Goal: Task Accomplishment & Management: Complete application form

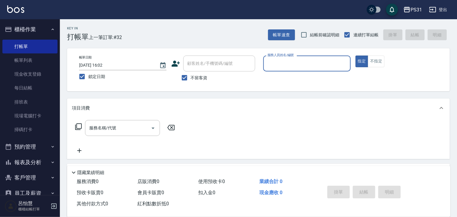
drag, startPoint x: 17, startPoint y: 63, endPoint x: 58, endPoint y: 86, distance: 47.2
click at [17, 63] on link "帳單列表" at bounding box center [29, 60] width 55 height 14
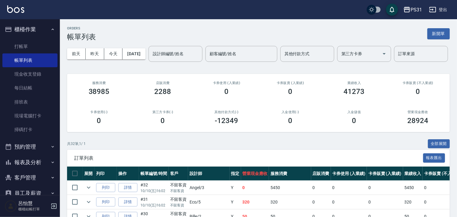
scroll to position [90, 0]
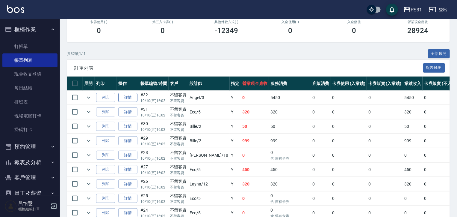
click at [122, 102] on link "詳情" at bounding box center [127, 97] width 19 height 9
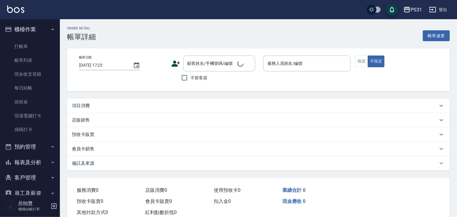
type input "[DATE] 16:02"
checkbox input "true"
type input "[PERSON_NAME]-3"
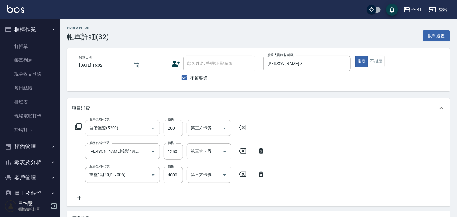
type input "自備護髮(5200)"
type input "[PERSON_NAME]接髮4束(71000)"
type input "重整1組20片(7006)"
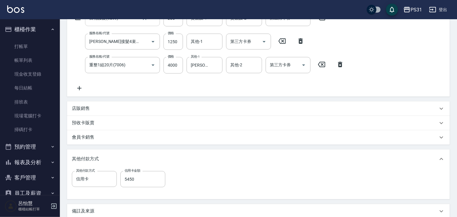
scroll to position [120, 0]
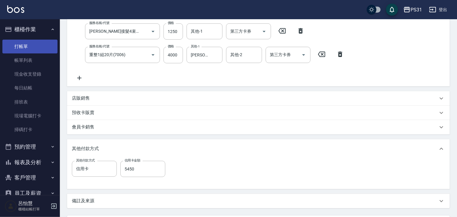
click at [20, 40] on link "打帳單" at bounding box center [29, 47] width 55 height 14
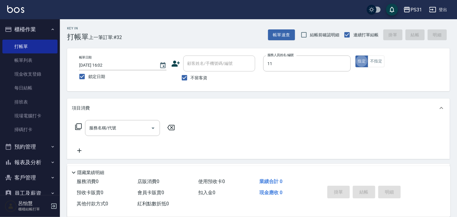
type input "Nico-11"
type button "true"
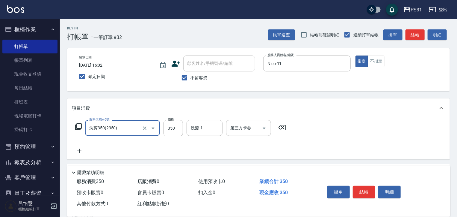
type input "洗剪350(2350)"
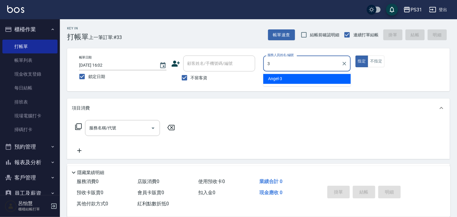
type input "[PERSON_NAME]-3"
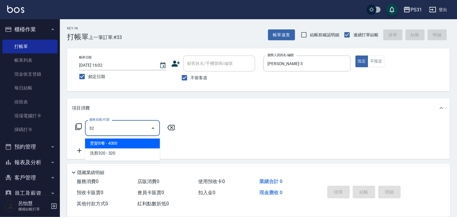
type input "3"
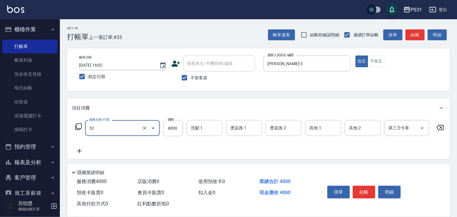
type input "燙髮B餐(32)"
type input "2500"
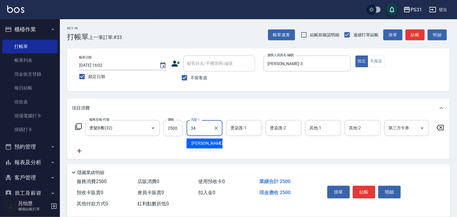
type input "[PERSON_NAME]-34"
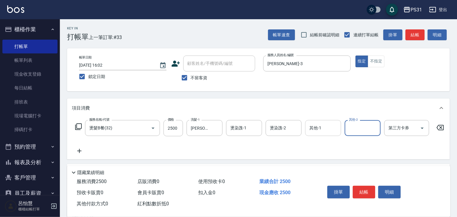
click at [310, 125] on div "其他-1 其他-1" at bounding box center [323, 128] width 36 height 16
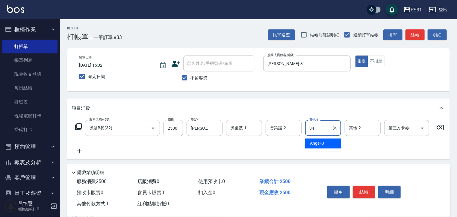
type input "[PERSON_NAME]-34"
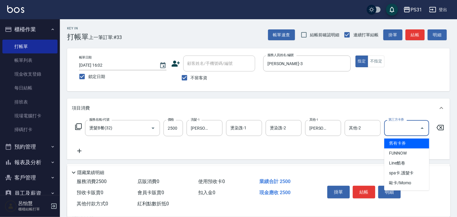
type input "舊有卡券"
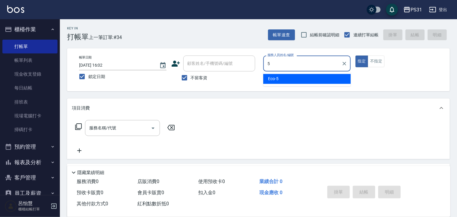
type input "Eco-5"
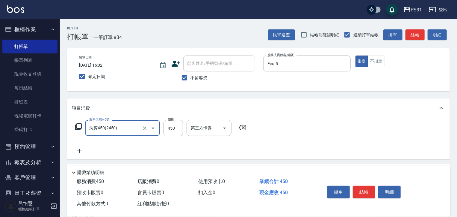
type input "洗剪450(2450)"
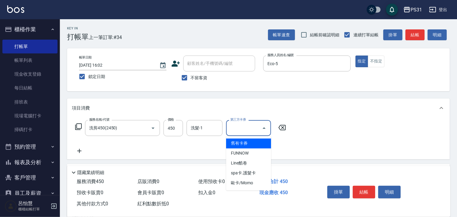
type input "舊有卡券"
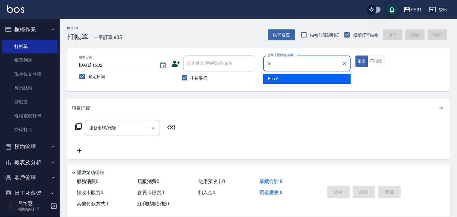
type input "Eco-5"
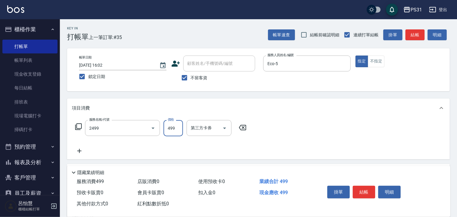
type input "499洗剪套餐(2499)"
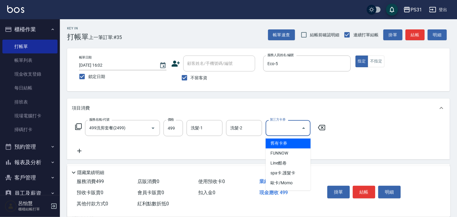
type input "舊有卡券"
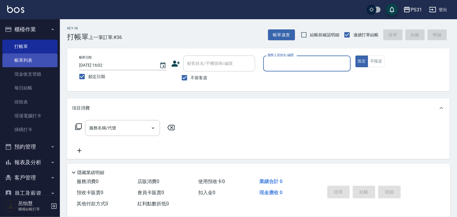
click at [16, 60] on link "帳單列表" at bounding box center [29, 60] width 55 height 14
click at [25, 62] on link "帳單列表" at bounding box center [29, 60] width 55 height 14
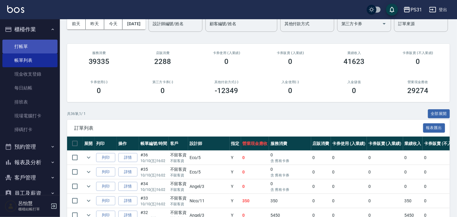
click at [24, 41] on link "打帳單" at bounding box center [29, 47] width 55 height 14
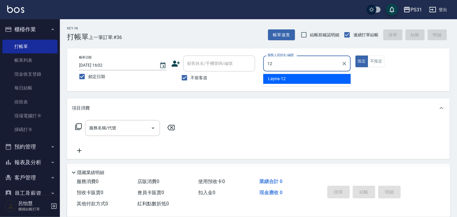
type input "Layna-12"
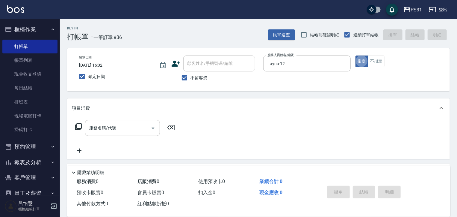
type button "true"
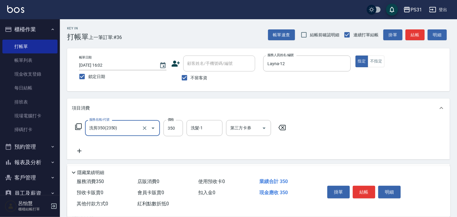
type input "洗剪350(2350)"
type input "370"
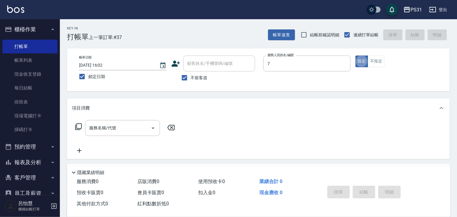
type input "Nini-7"
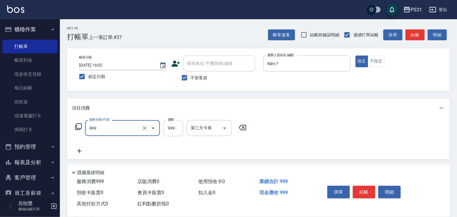
type input "精油套餐999(999)"
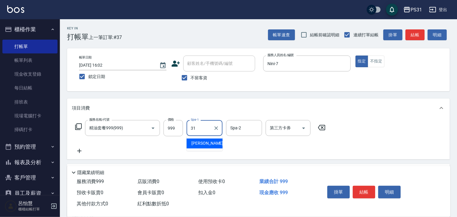
type input "[PERSON_NAME]-31"
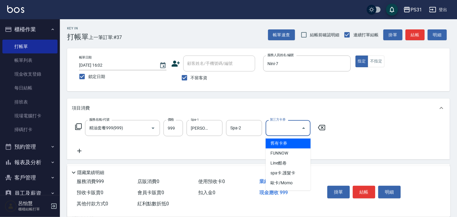
type input "舊有卡券"
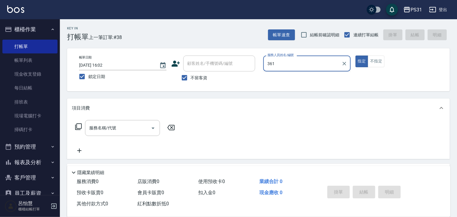
type input "361"
click at [356, 55] on button "指定" at bounding box center [362, 61] width 13 height 12
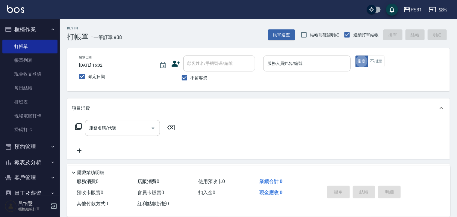
click at [291, 64] on div "服務人員姓名/編號 服務人員姓名/編號" at bounding box center [306, 63] width 87 height 16
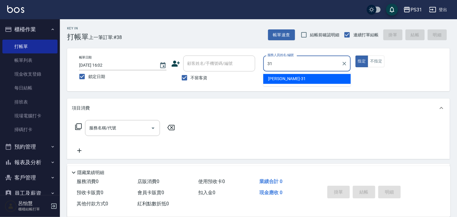
type input "[PERSON_NAME]-31"
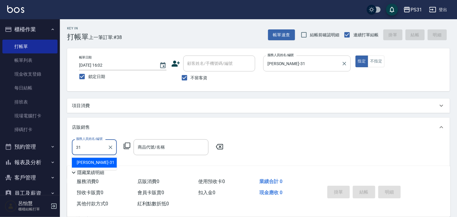
type input "[PERSON_NAME]-31"
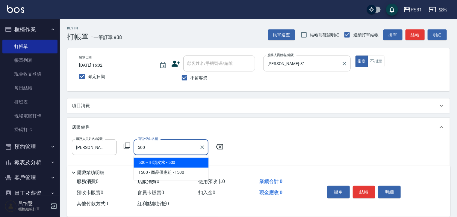
type input "IH頭皮水"
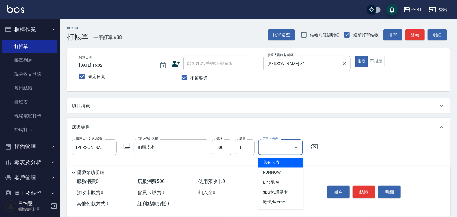
type input "舊有卡券"
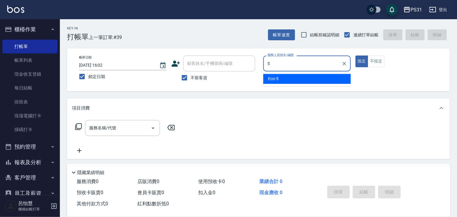
type input "Eco-5"
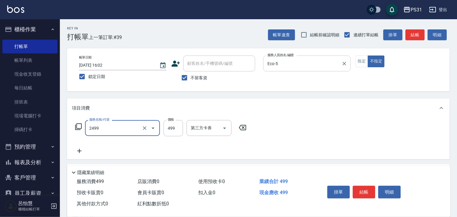
type input "499洗剪套餐(2499)"
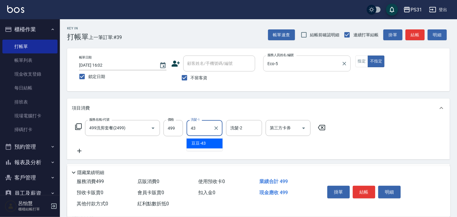
type input "豆豆-43"
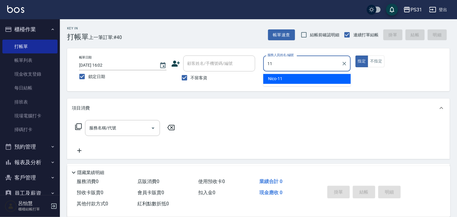
type input "Nico-11"
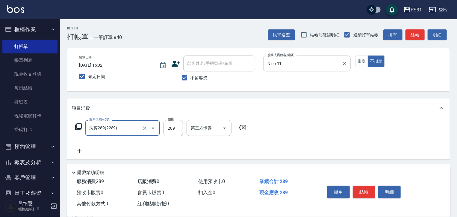
type input "洗剪289(2289)"
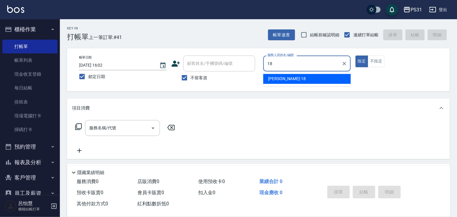
type input "[PERSON_NAME]-18"
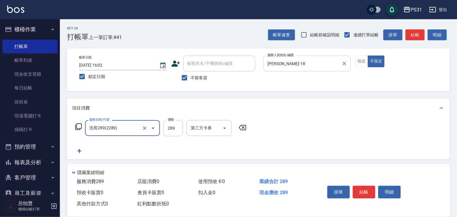
type input "洗剪289(2289)"
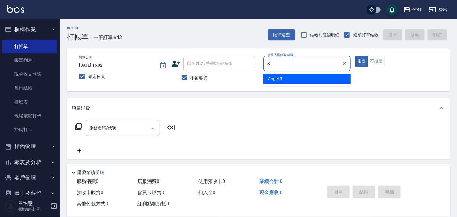
type input "[PERSON_NAME]-3"
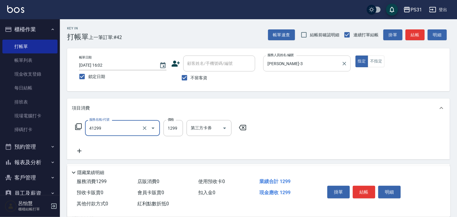
type input "長髮染髮(41299)"
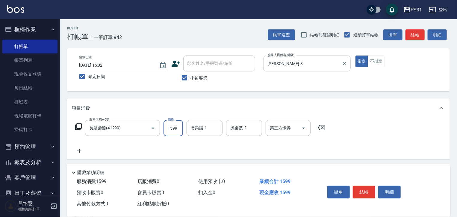
type input "1599"
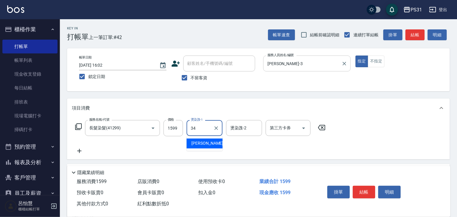
type input "[PERSON_NAME]-34"
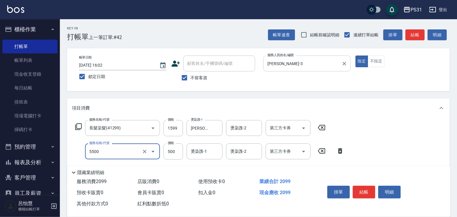
type input "天天護髮(5500)"
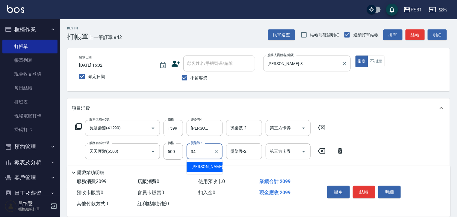
type input "[PERSON_NAME]-34"
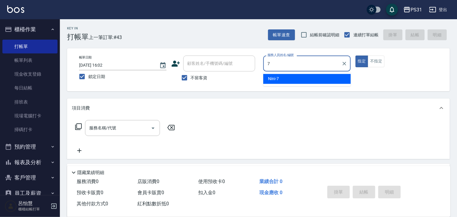
type input "Nini-7"
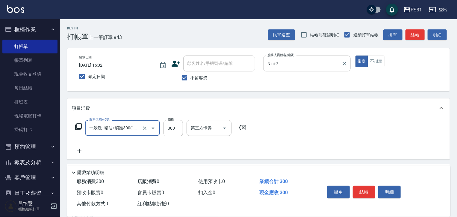
type input "一般洗+精油+瞬護300(1300)"
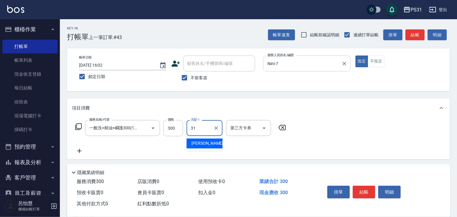
type input "[PERSON_NAME]-31"
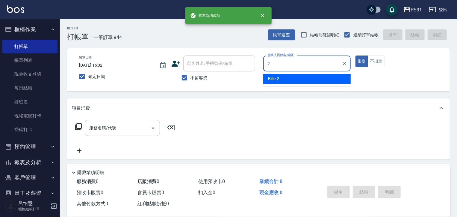
type input "Bille-2"
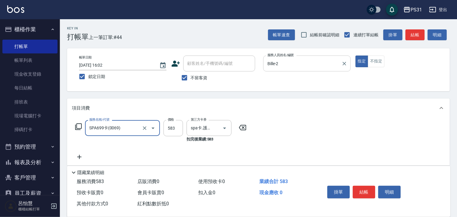
type input "SPA699卡(0069)"
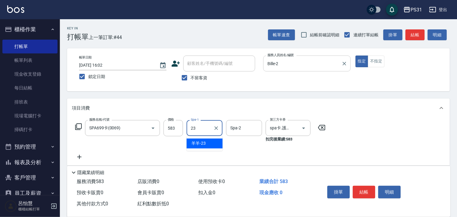
type input "羊羊-23"
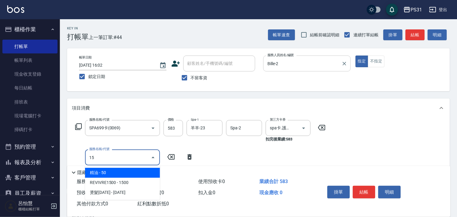
type input "1"
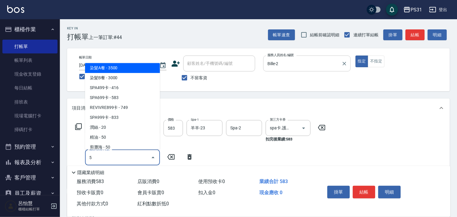
scroll to position [2, 0]
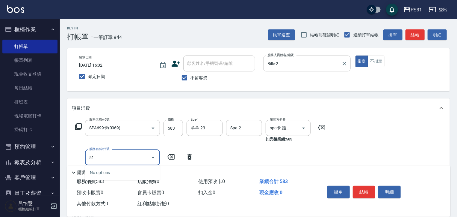
type input "5"
type input "7"
click at [188, 157] on icon at bounding box center [190, 156] width 4 height 5
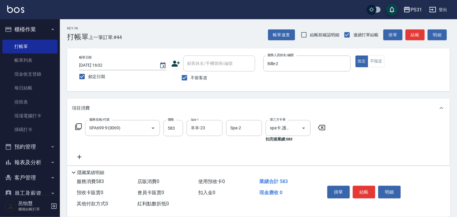
click at [81, 125] on icon at bounding box center [78, 126] width 7 height 7
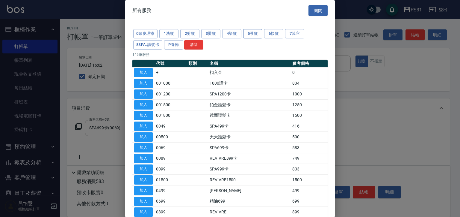
click at [258, 33] on button "5護髮" at bounding box center [252, 33] width 19 height 9
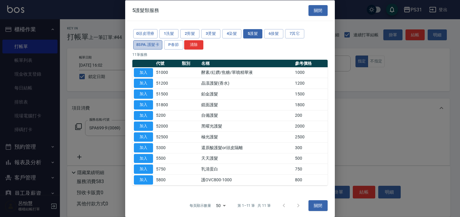
click at [136, 42] on button "8SPA.護髮卡" at bounding box center [147, 44] width 29 height 9
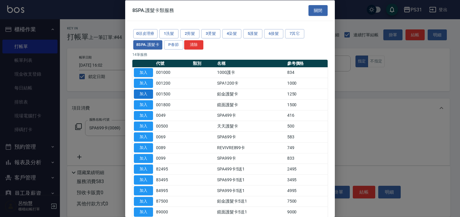
click at [149, 91] on button "加入" at bounding box center [143, 93] width 19 height 9
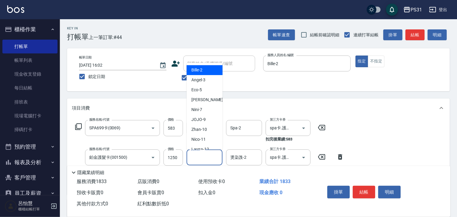
drag, startPoint x: 214, startPoint y: 156, endPoint x: 211, endPoint y: 156, distance: 3.9
click at [214, 156] on input "燙染謢-1" at bounding box center [204, 157] width 31 height 10
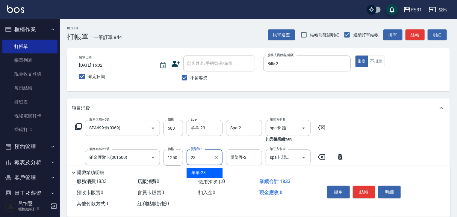
type input "羊羊-23"
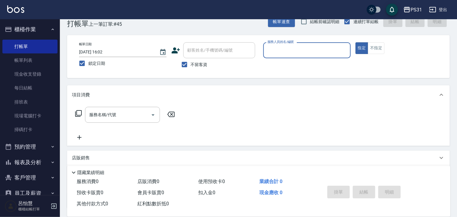
scroll to position [0, 0]
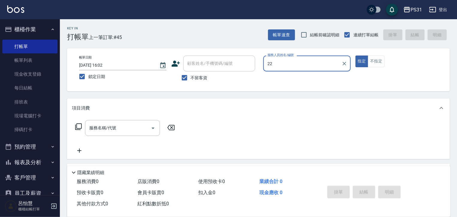
type input "2"
type input "Eco-5"
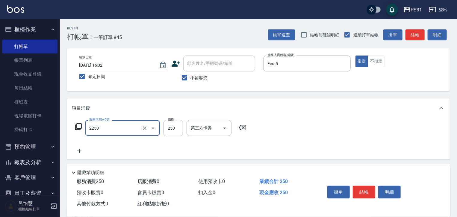
type input "剪髮250(2250)"
type input "500"
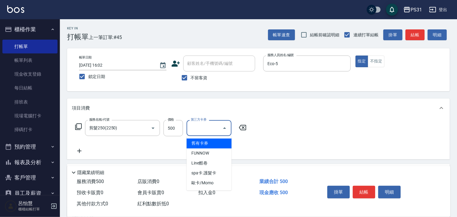
type input "舊有卡券"
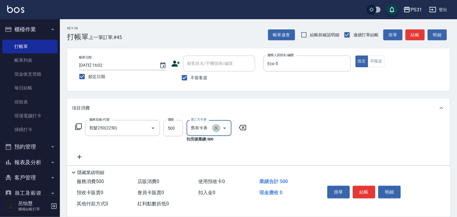
click at [214, 126] on icon "Clear" at bounding box center [216, 128] width 6 height 6
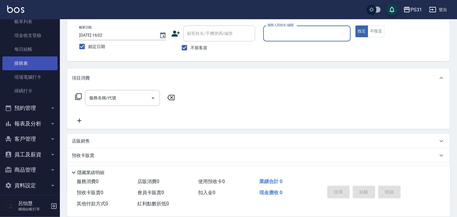
scroll to position [43, 0]
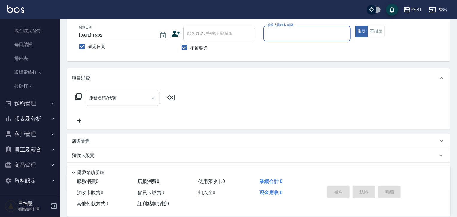
click at [39, 116] on button "報表及分析" at bounding box center [29, 119] width 55 height 16
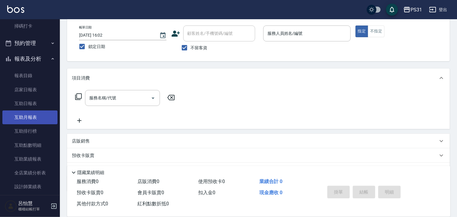
scroll to position [133, 0]
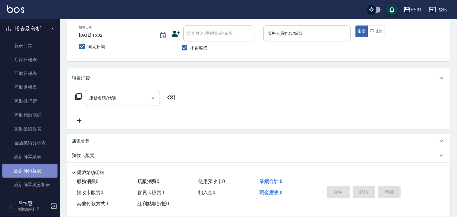
click at [36, 167] on link "設計師日報表" at bounding box center [29, 171] width 55 height 14
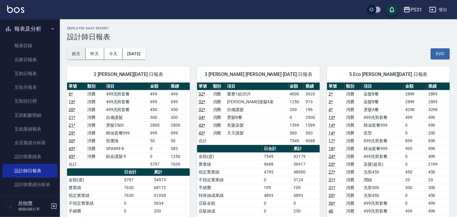
click at [75, 50] on button "前天" at bounding box center [76, 53] width 19 height 11
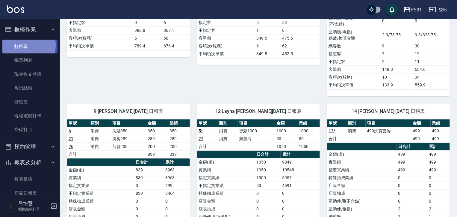
click at [19, 45] on link "打帳單" at bounding box center [29, 47] width 55 height 14
